Goal: Transaction & Acquisition: Purchase product/service

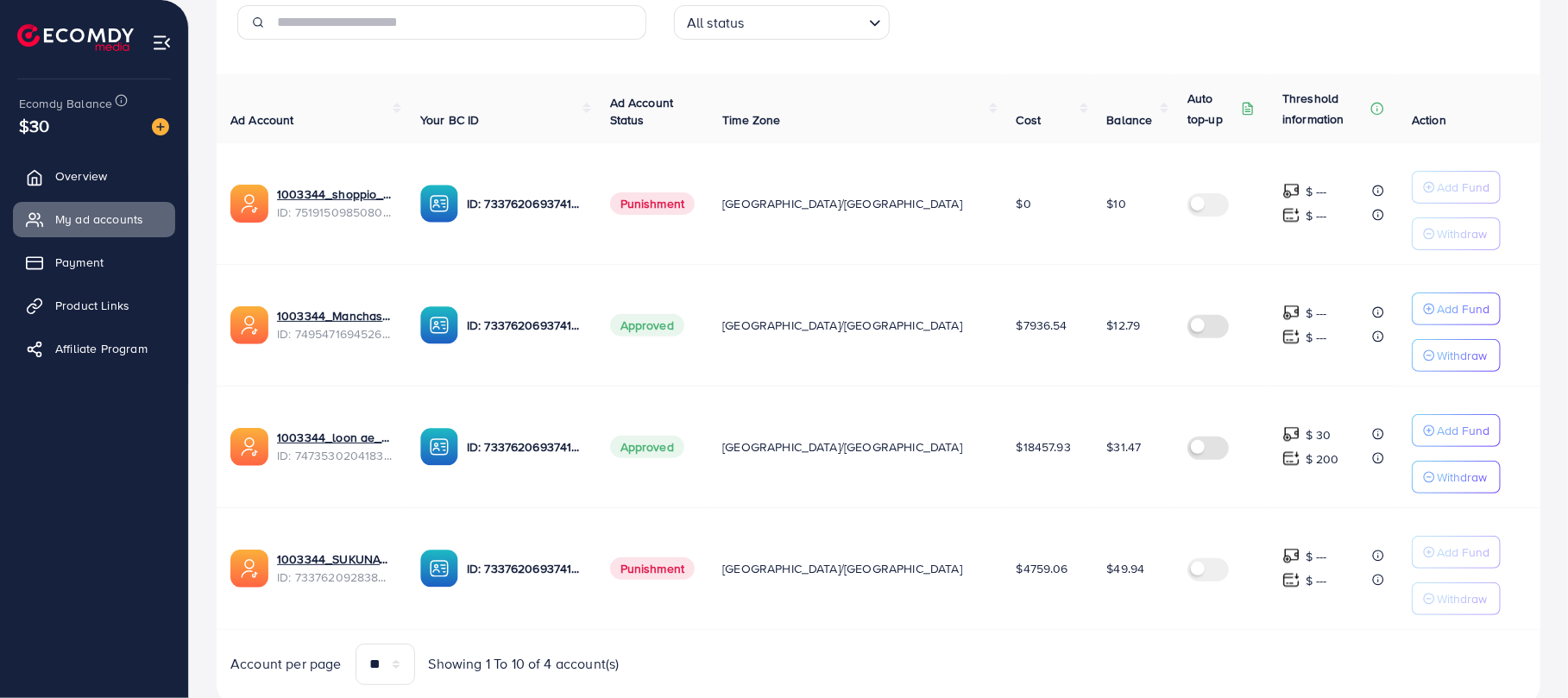
scroll to position [335, 0]
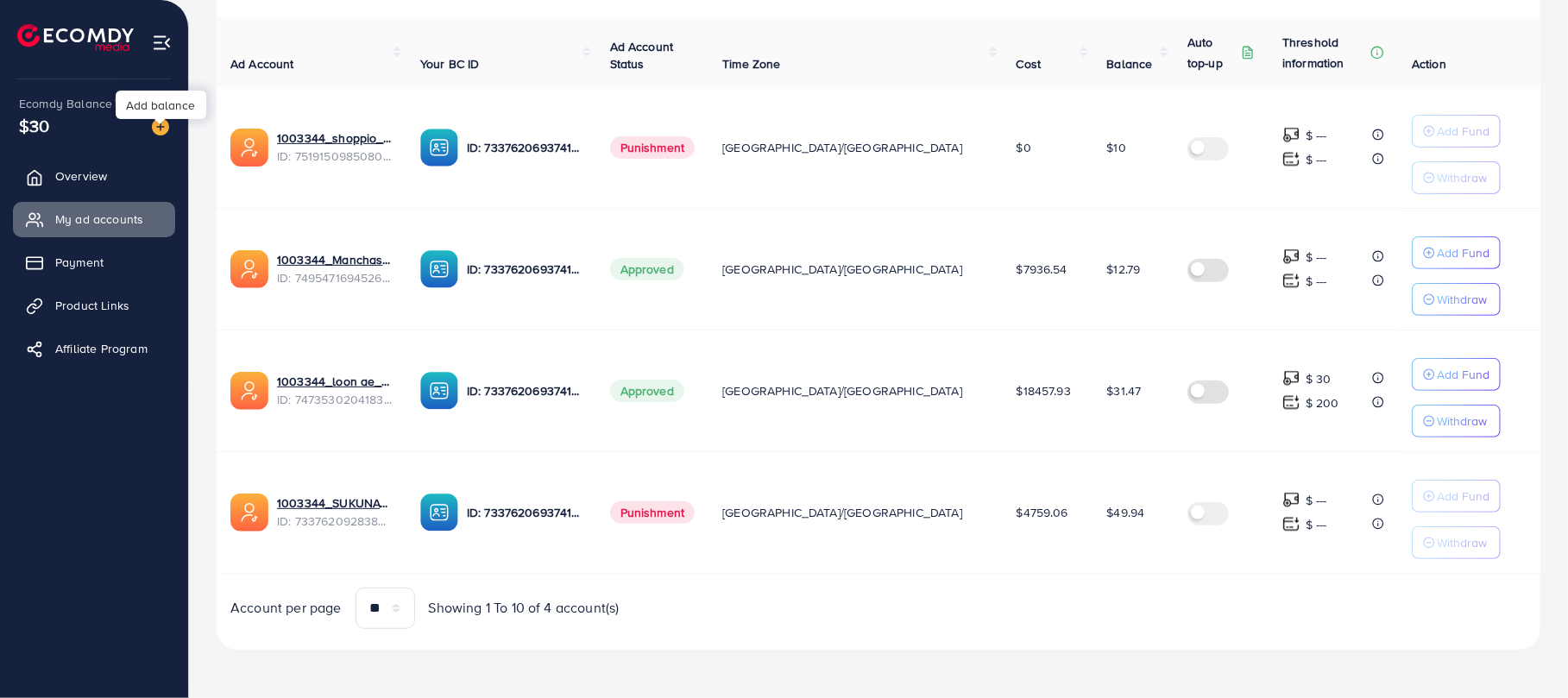
click at [156, 128] on img at bounding box center [161, 127] width 17 height 17
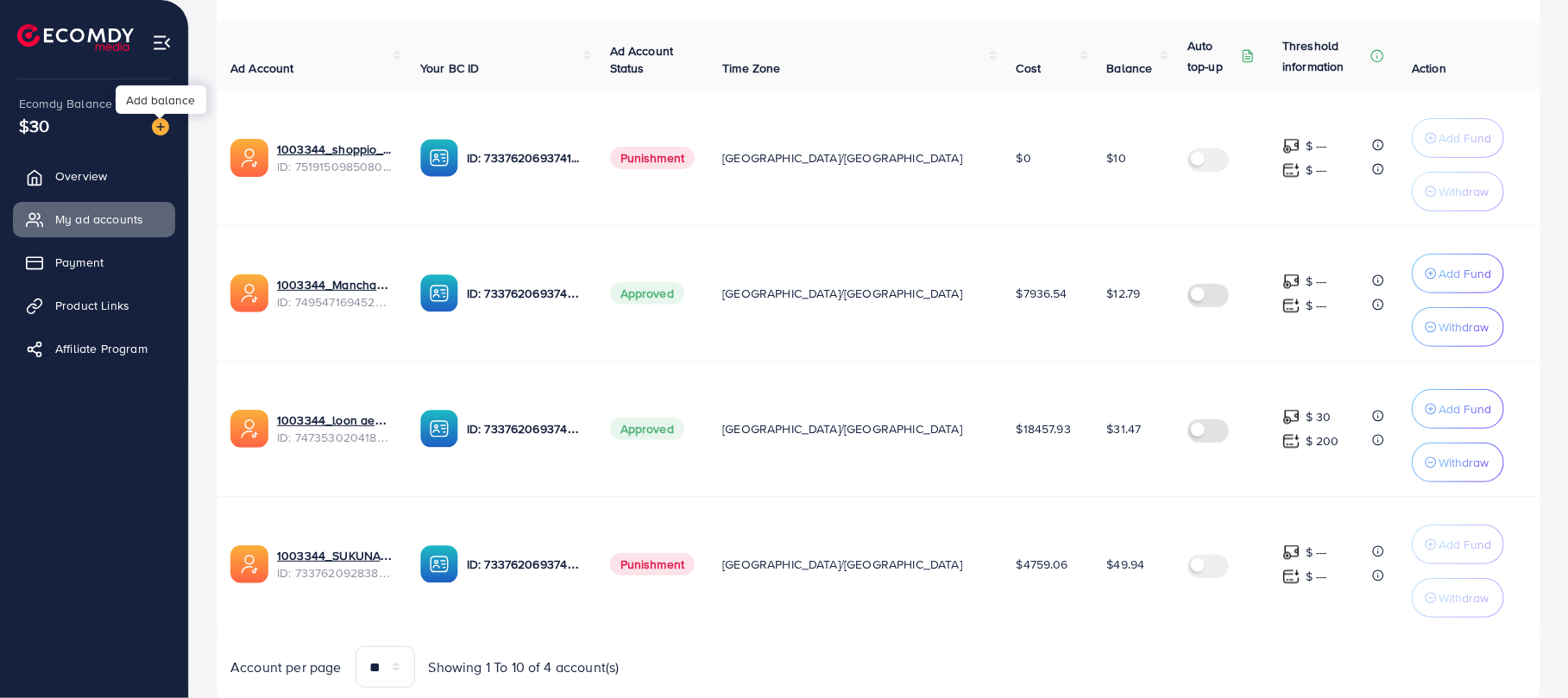
scroll to position [345, 0]
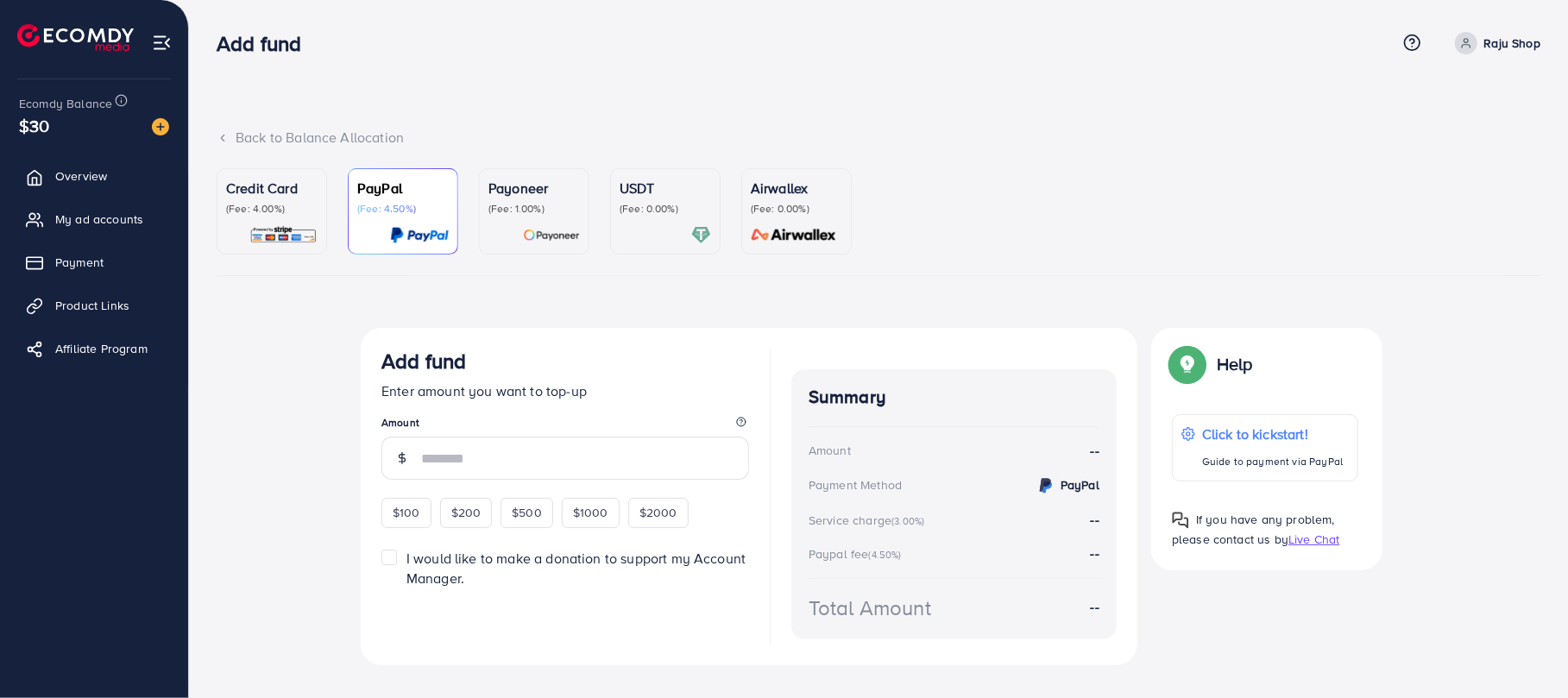
click at [294, 228] on img at bounding box center [283, 235] width 68 height 19
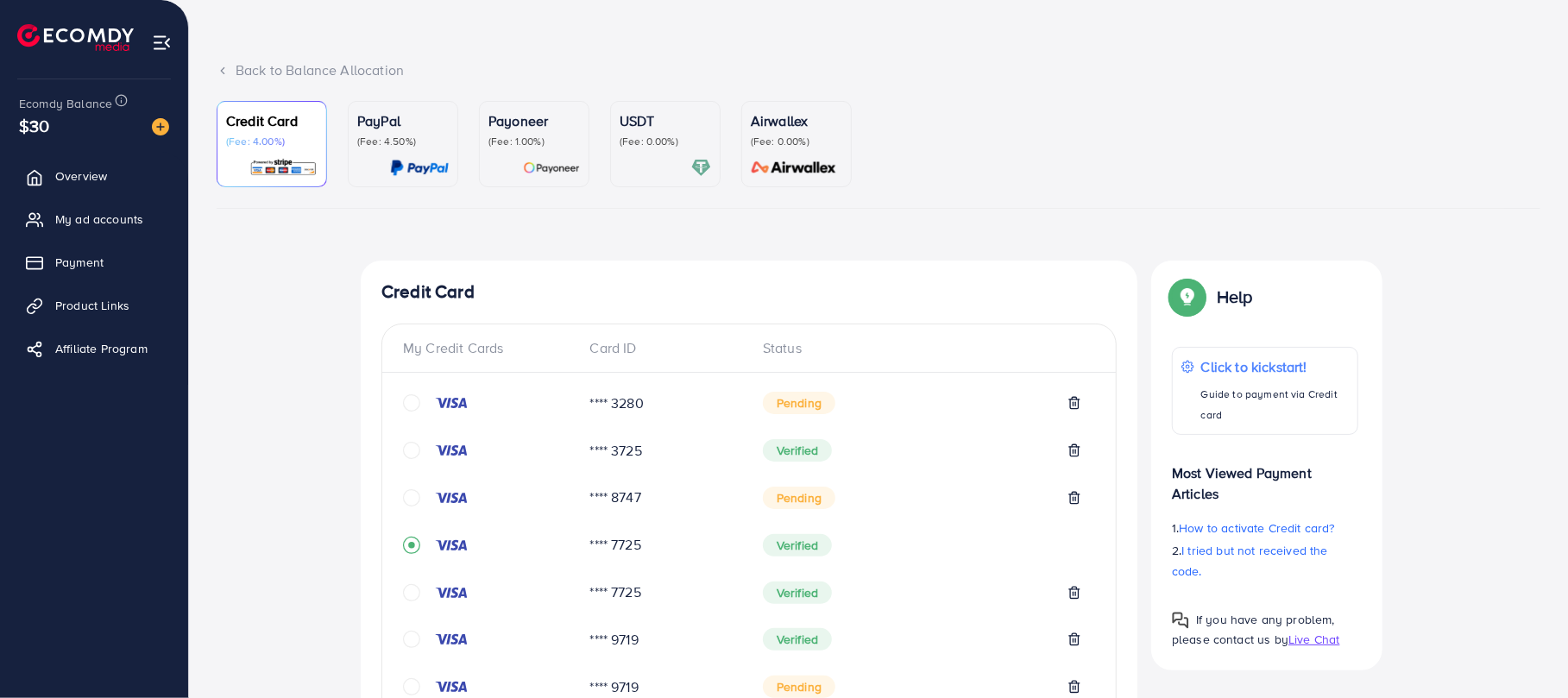
scroll to position [675, 0]
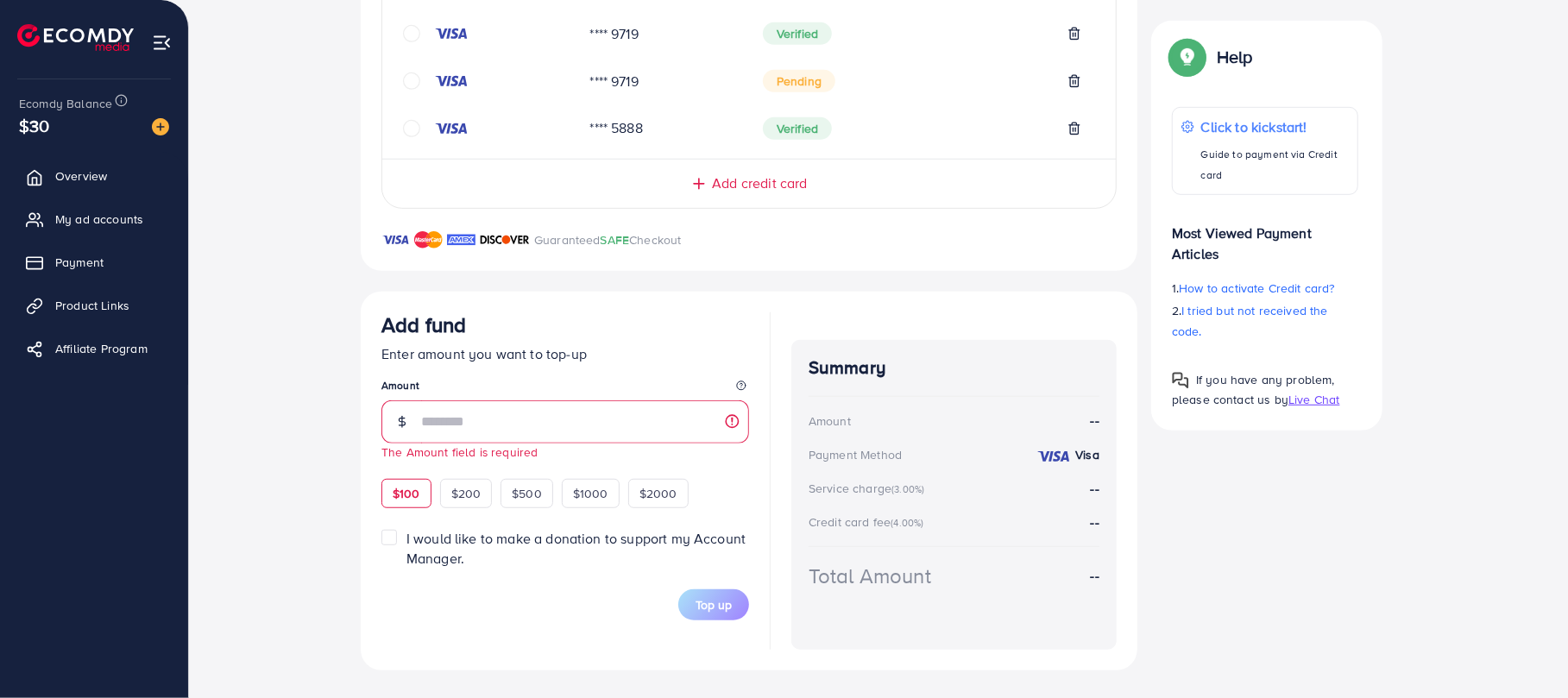
click at [408, 481] on div "$100" at bounding box center [406, 493] width 50 height 29
click at [408, 481] on div "Add fund Enter amount you want to top-up Amount The Amount field is required $1…" at bounding box center [564, 410] width 367 height 196
type input "***"
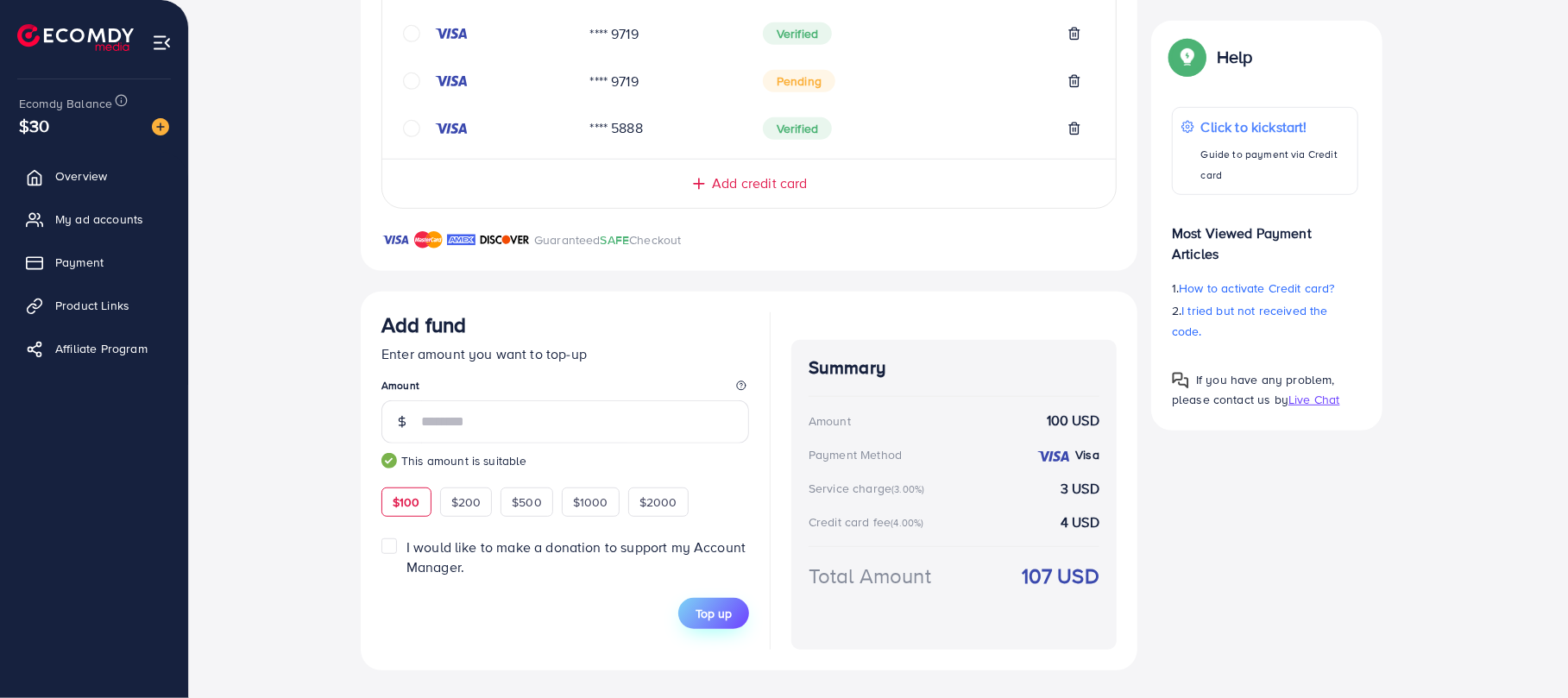
click at [715, 611] on span "Top up" at bounding box center [713, 614] width 36 height 17
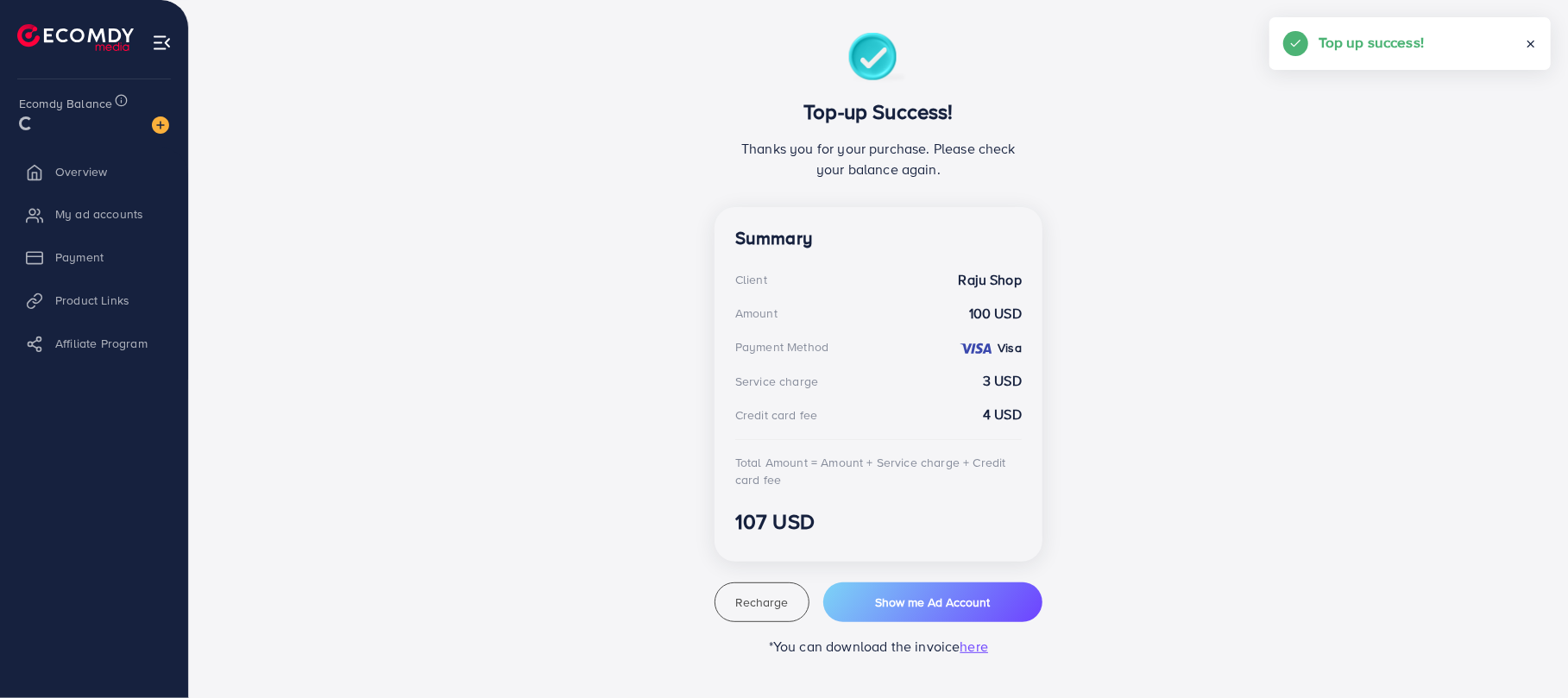
scroll to position [295, 0]
click at [118, 228] on span "My ad accounts" at bounding box center [103, 219] width 88 height 17
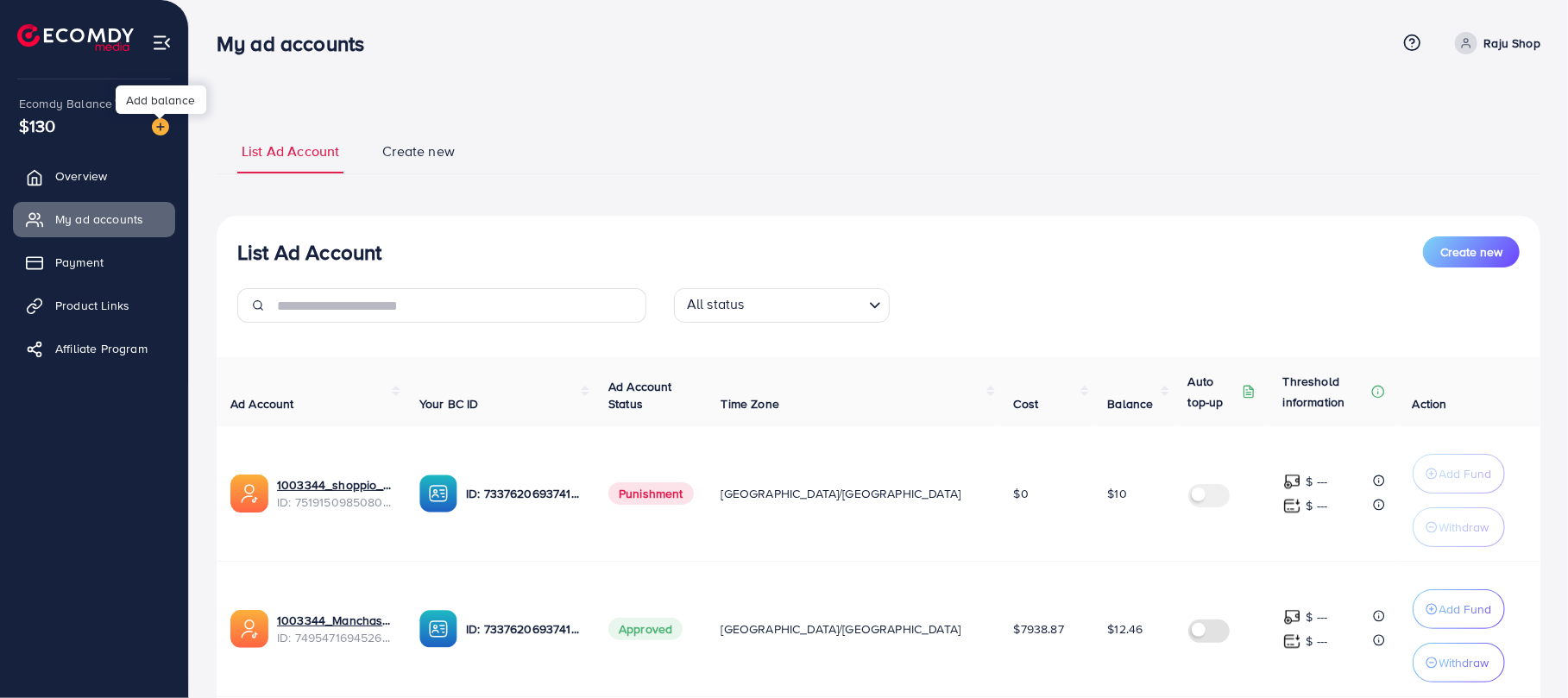
click at [164, 128] on img at bounding box center [161, 127] width 17 height 17
